Goal: Task Accomplishment & Management: Complete application form

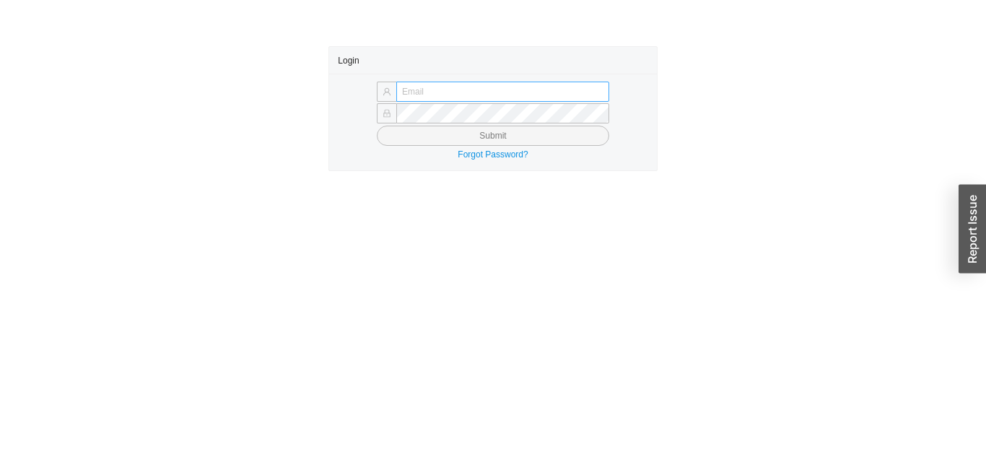
click at [510, 92] on input "text" at bounding box center [502, 92] width 213 height 20
type input "[EMAIL_ADDRESS][DOMAIN_NAME]"
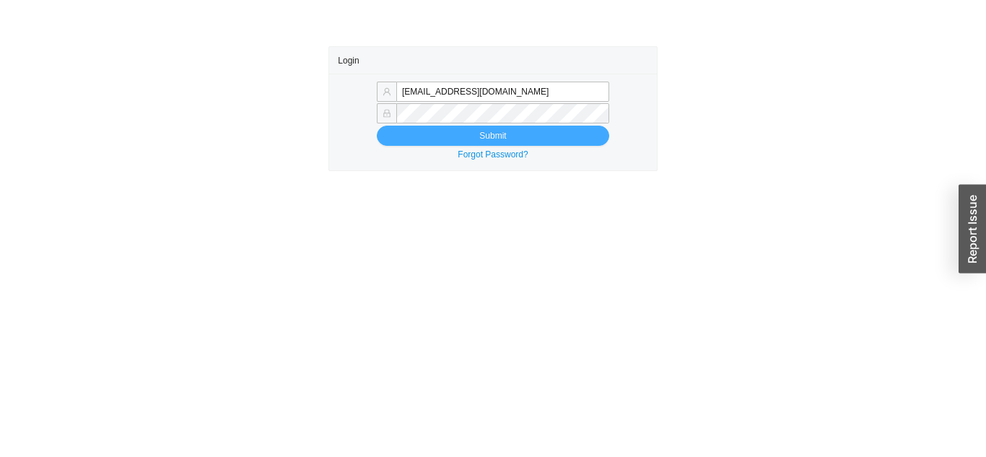
click at [436, 144] on button "Submit" at bounding box center [493, 136] width 232 height 20
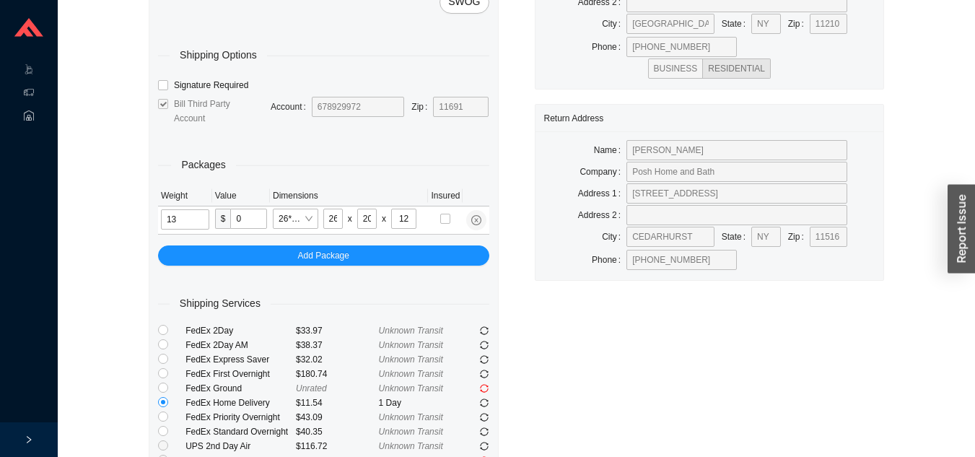
type input "13"
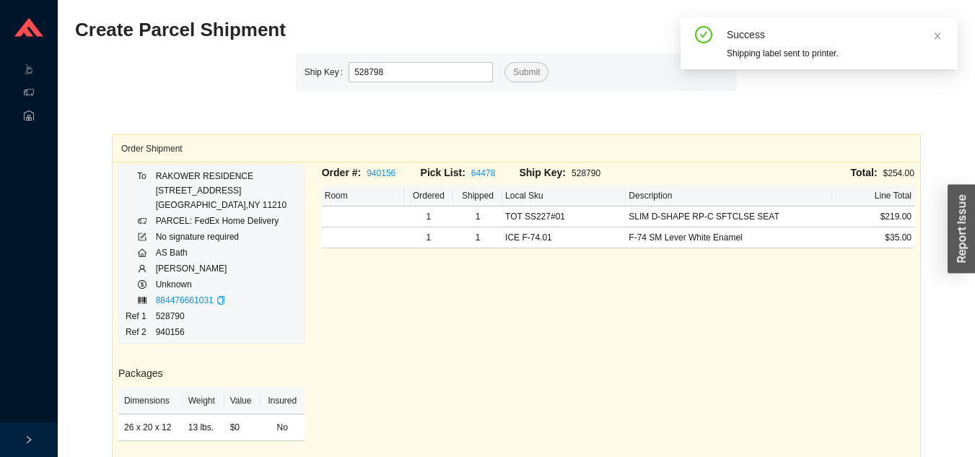
type input "528798"
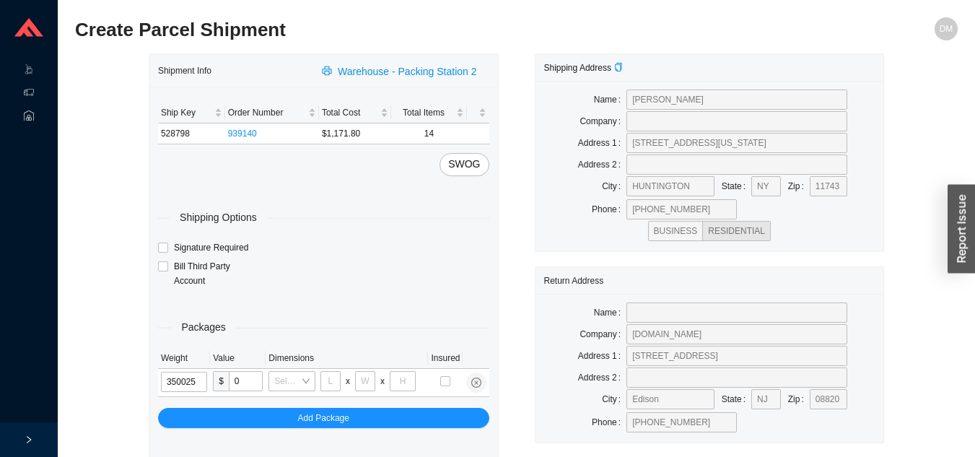
type input "35"
type input "28"
type input "16"
type input "7"
type input "35"
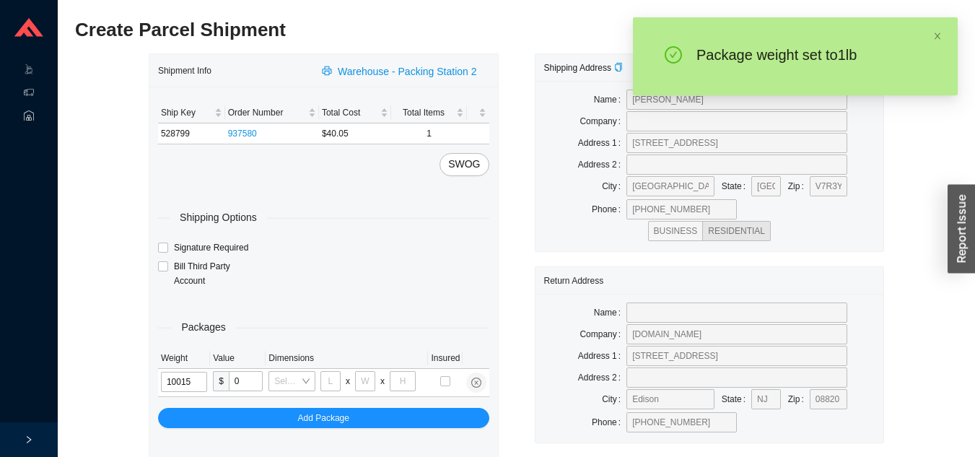
type input "1"
type input "8"
type input "1"
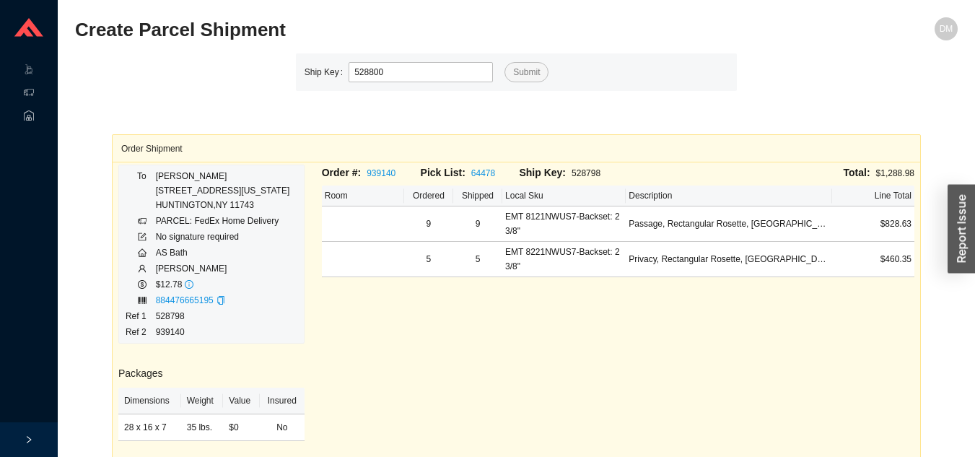
type input "528800"
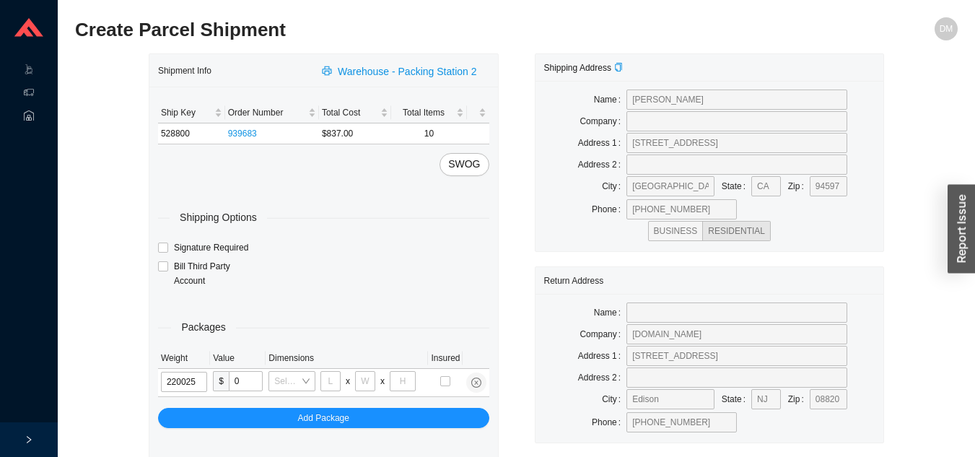
type input "22"
type input "28"
type input "16"
type input "7"
type input "22"
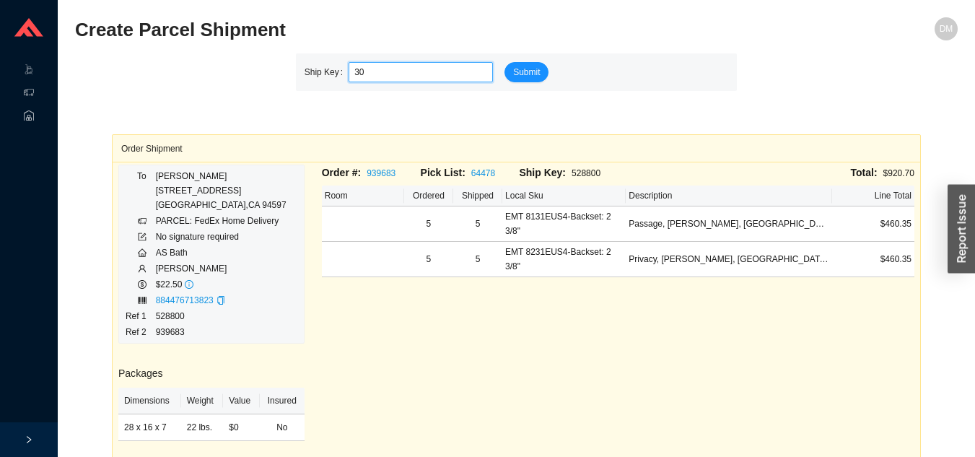
type input "3"
type input "528794"
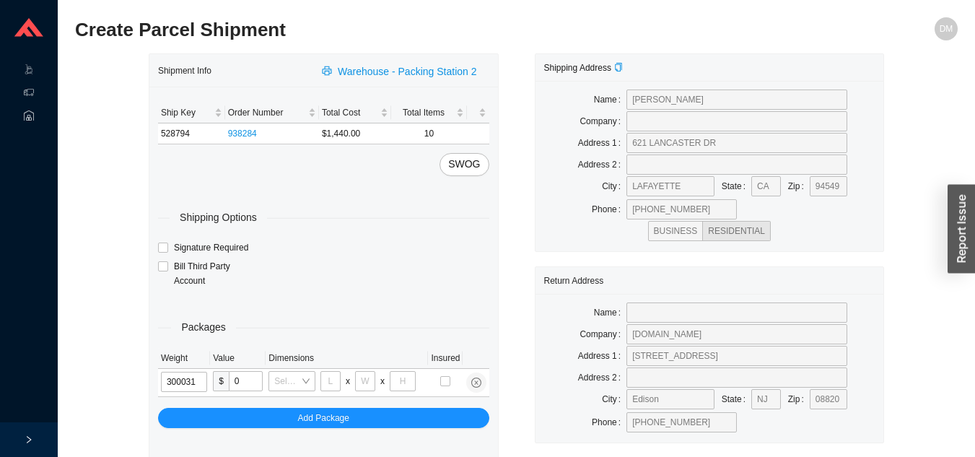
type input "30"
type input "24"
type input "16"
type input "30"
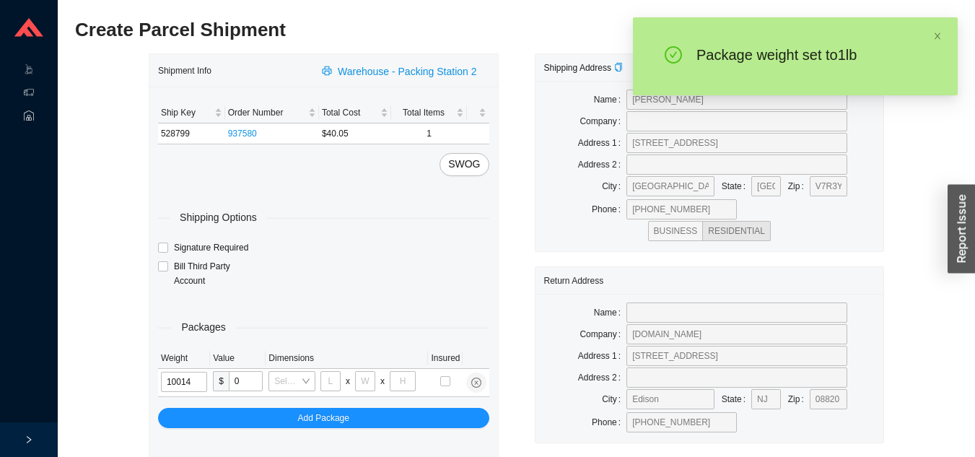
type input "1"
type input "5"
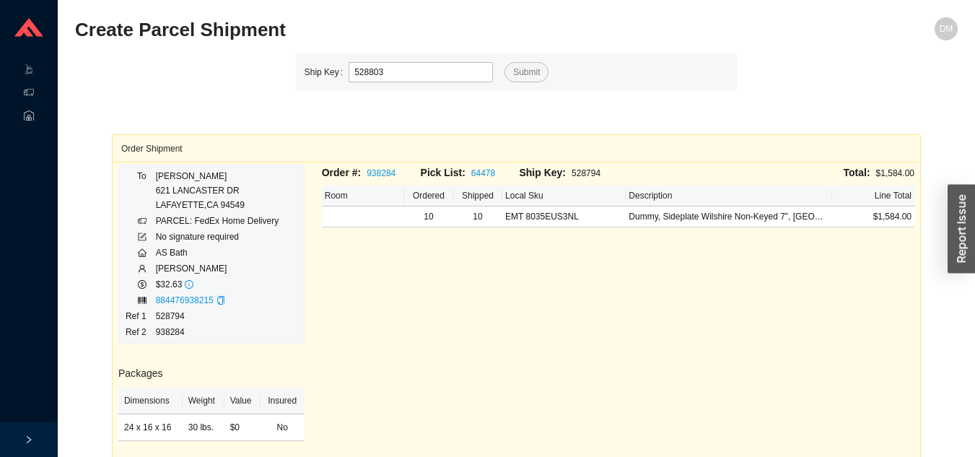
type input "528803"
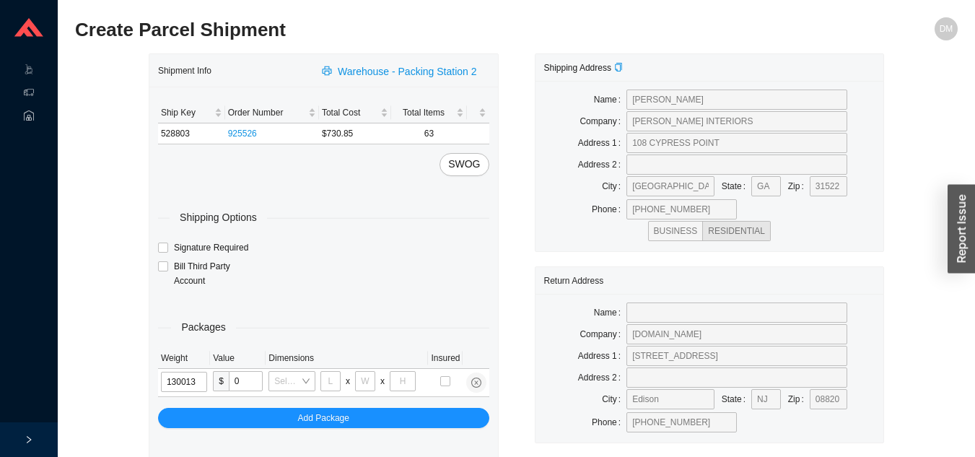
type input "13"
type input "10"
type input "13"
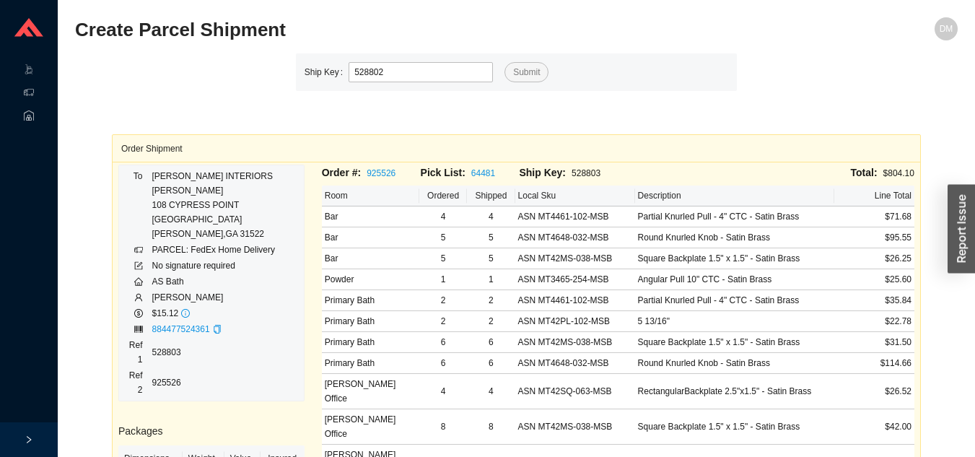
type input "528802"
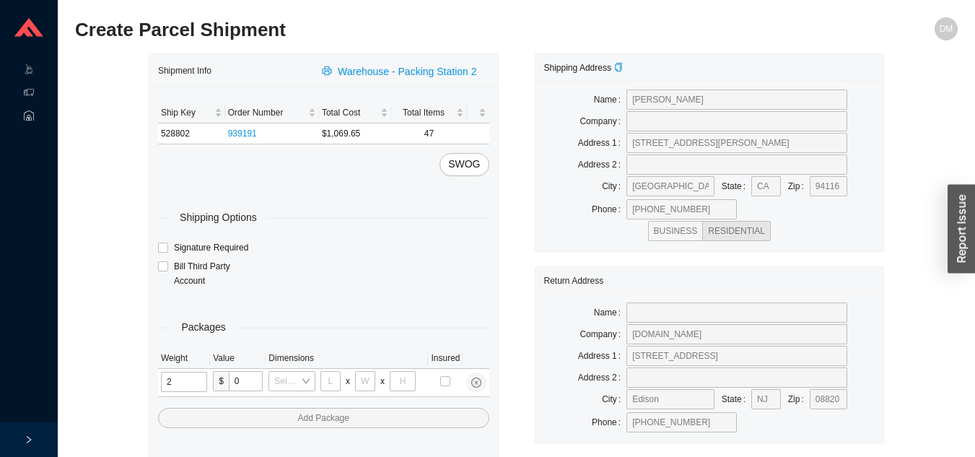
type input "24"
type input "28"
type input "19"
type input "6"
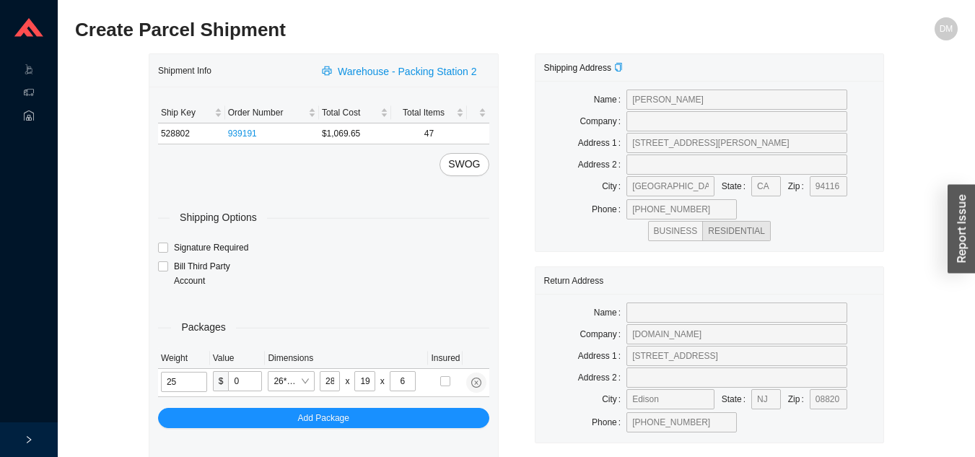
type input "25"
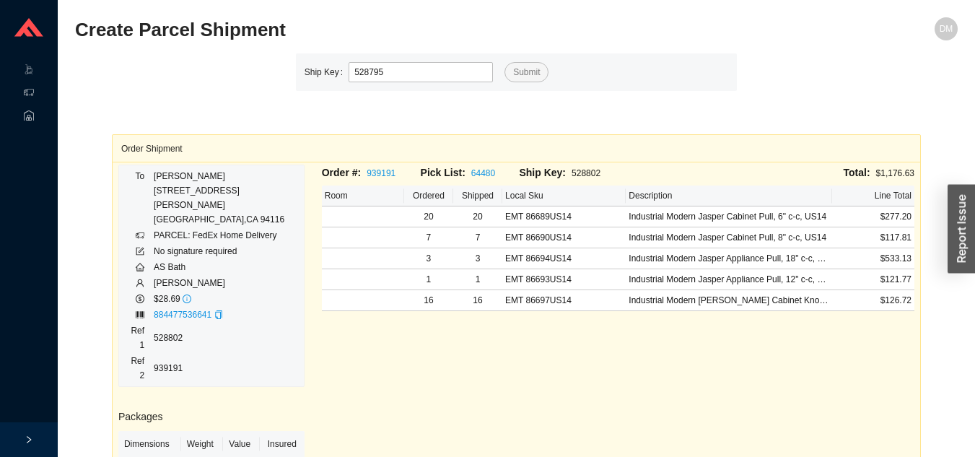
type input "528795"
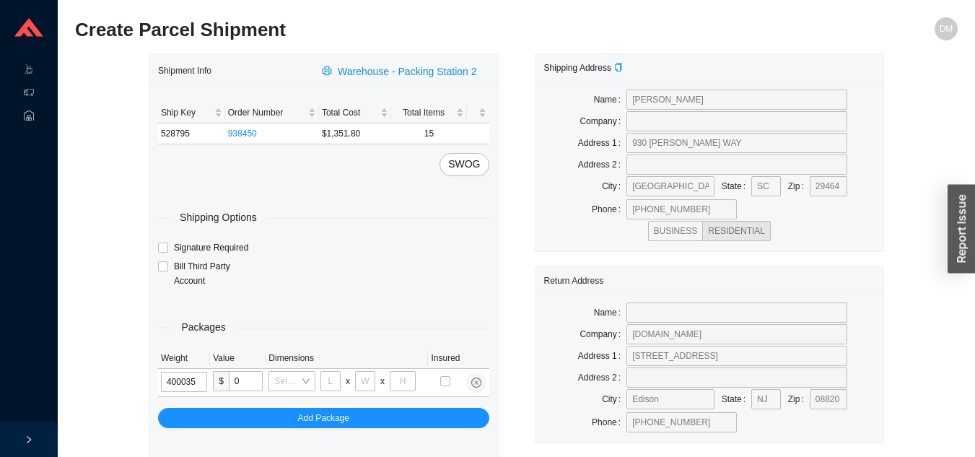
type input "40"
type input "30"
type input "15"
type input "40"
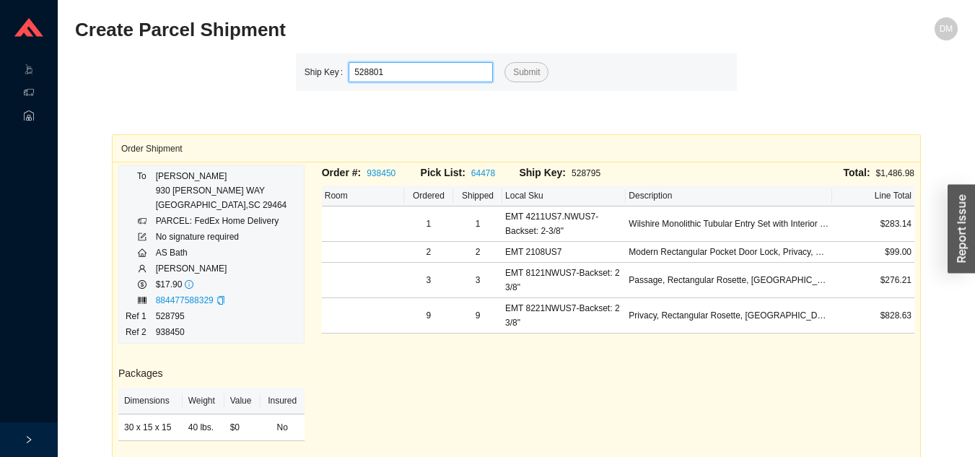
type input "528801"
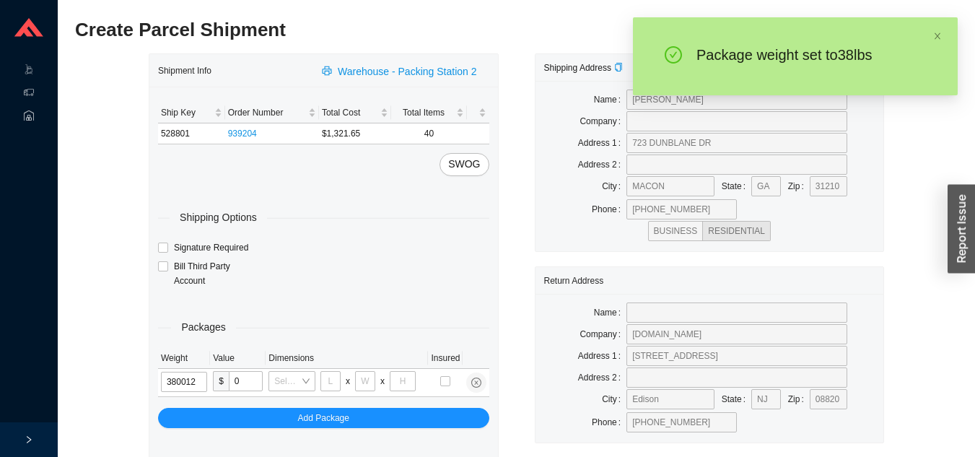
type input "38"
type input "18"
type input "12"
type input "6"
